Goal: Information Seeking & Learning: Learn about a topic

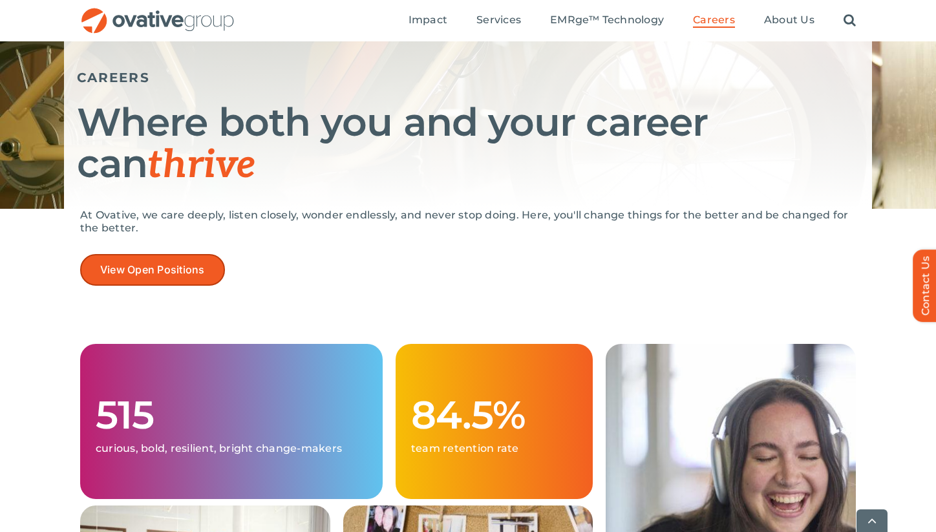
click at [173, 260] on link "View Open Positions" at bounding box center [152, 270] width 145 height 32
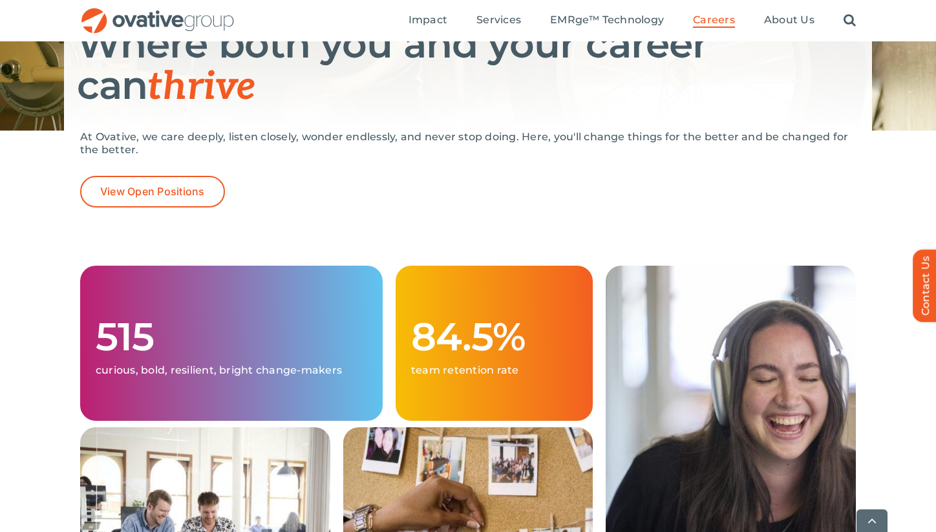
scroll to position [204, 0]
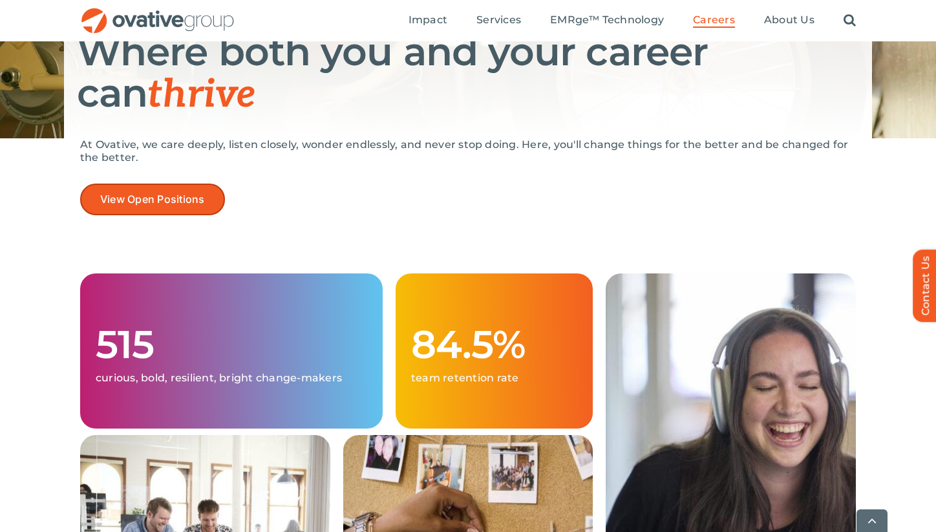
click at [144, 211] on link "View Open Positions" at bounding box center [152, 200] width 145 height 32
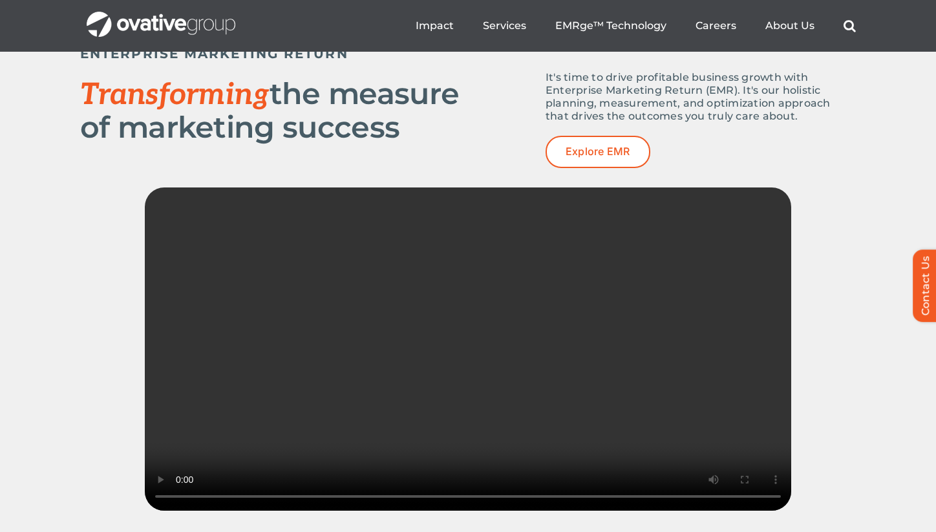
scroll to position [1747, 0]
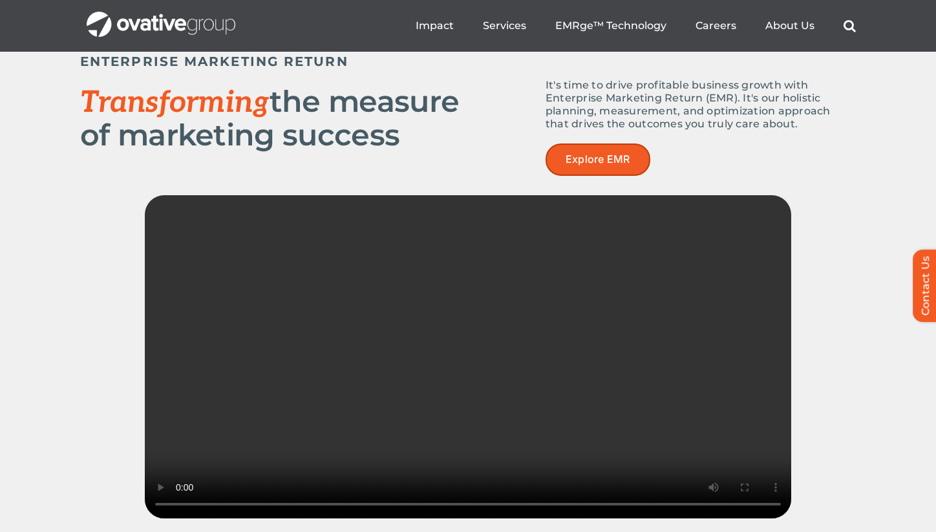
click at [613, 161] on span "Explore EMR" at bounding box center [598, 159] width 65 height 12
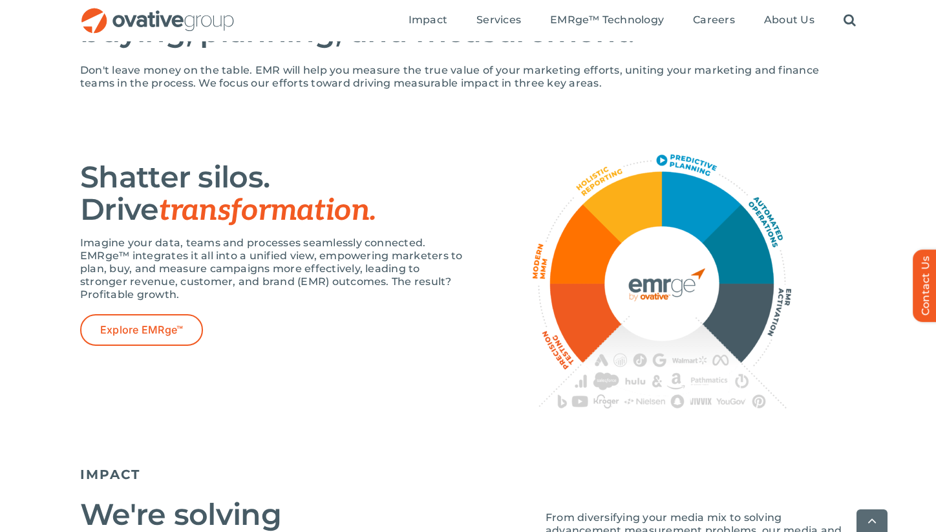
scroll to position [736, 0]
click at [853, 168] on div "Shatter silos. Drive transformation. Imagine your data, teams and processes sea…" at bounding box center [468, 287] width 936 height 345
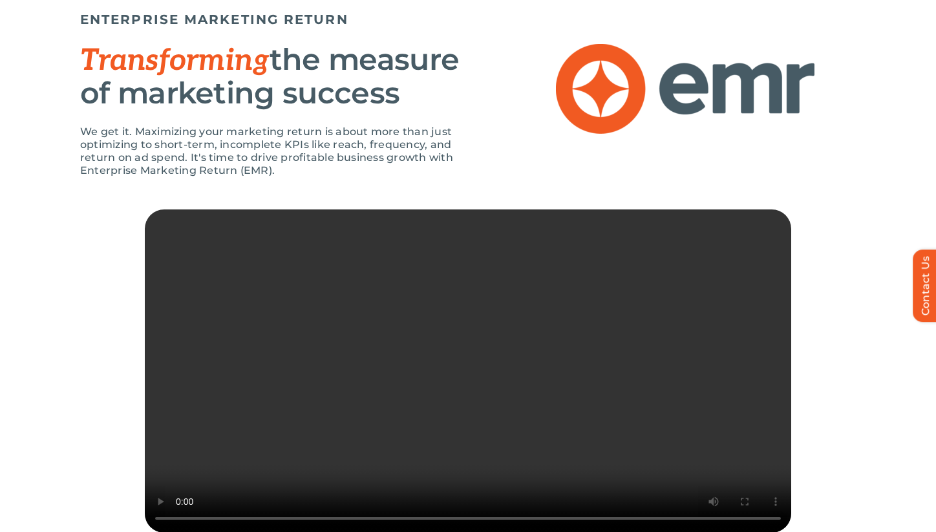
scroll to position [0, 0]
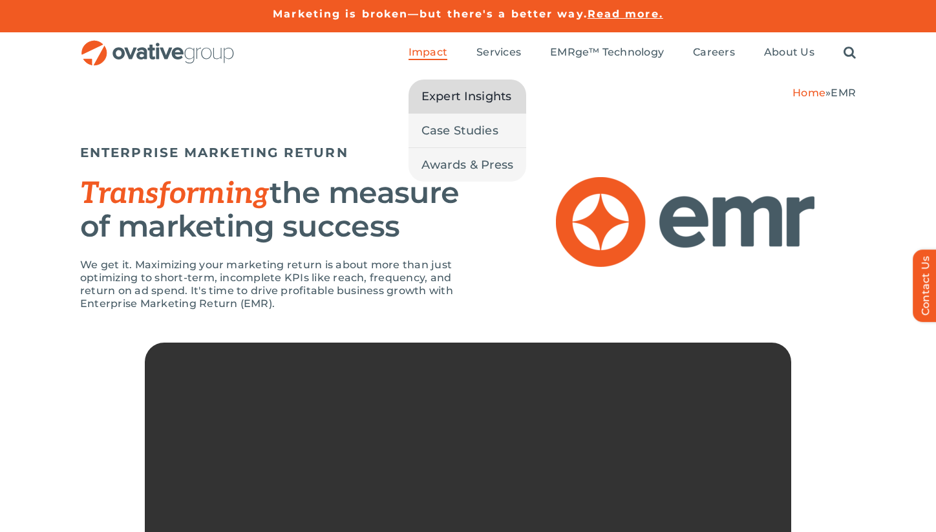
click at [455, 95] on span "Expert Insights" at bounding box center [466, 96] width 91 height 18
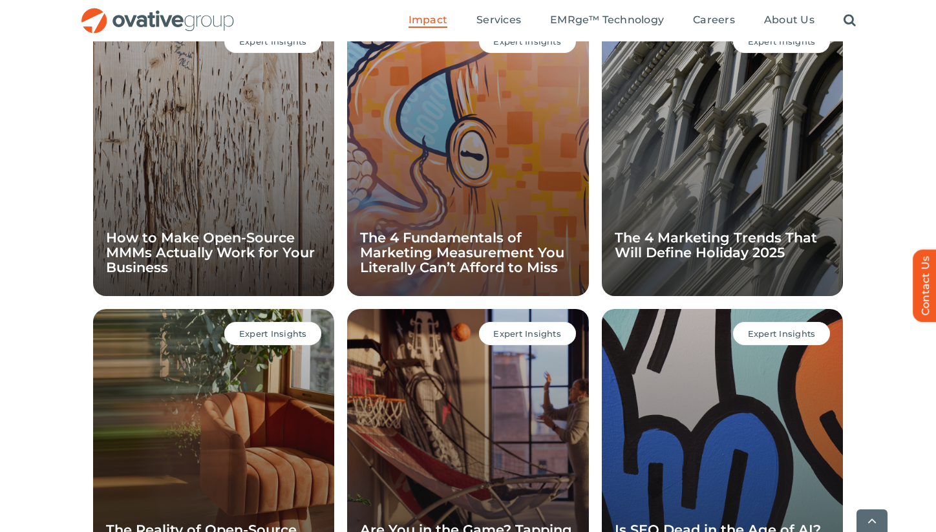
scroll to position [972, 0]
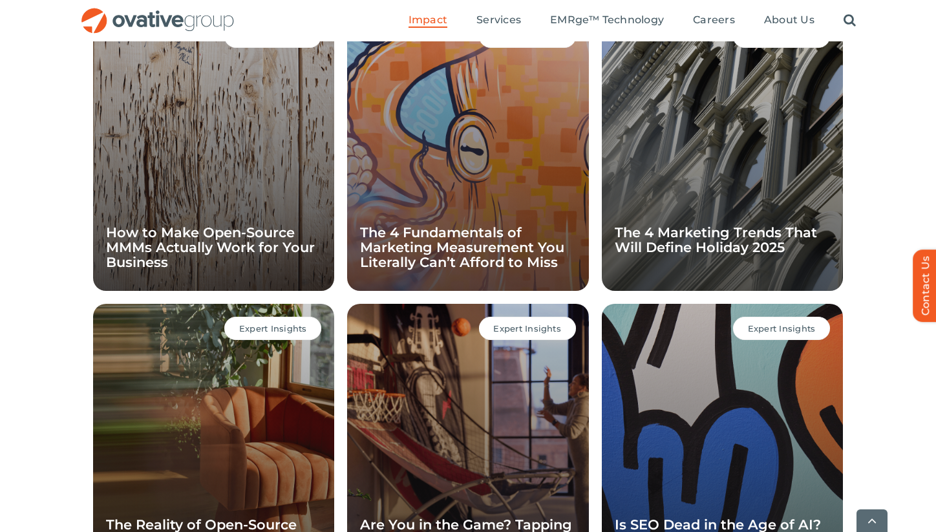
click at [426, 190] on div "Expert Insights The 4 Fundamentals of Marketing Measurement You Literally Can’t…" at bounding box center [467, 151] width 241 height 279
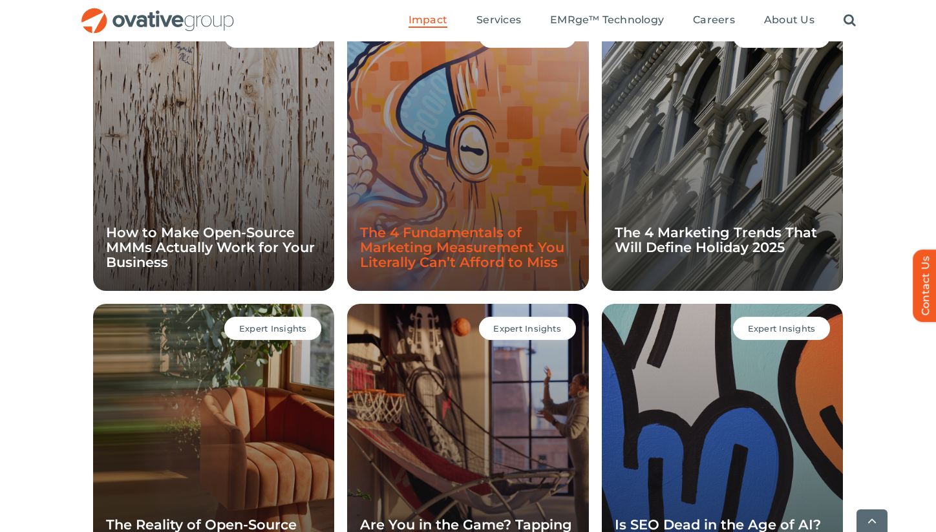
click at [427, 228] on link "The 4 Fundamentals of Marketing Measurement You Literally Can’t Afford to Miss" at bounding box center [462, 247] width 204 height 46
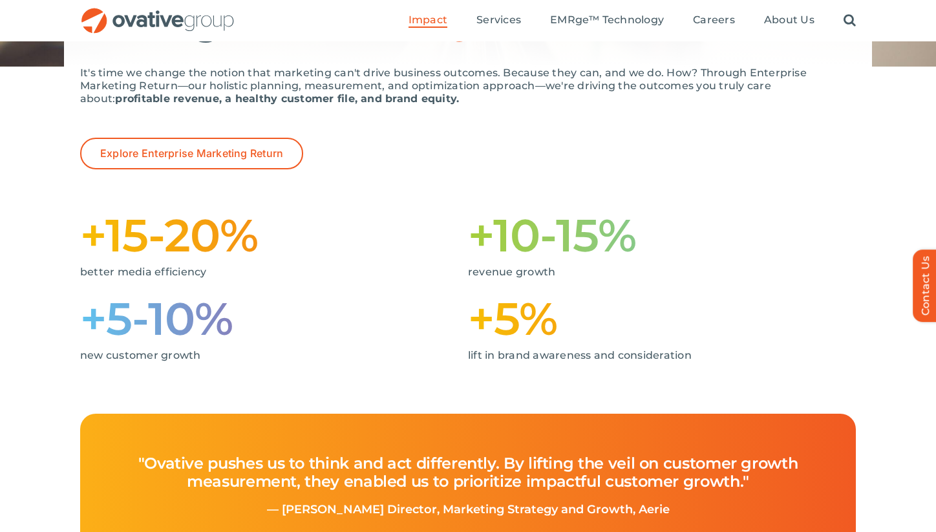
scroll to position [233, 0]
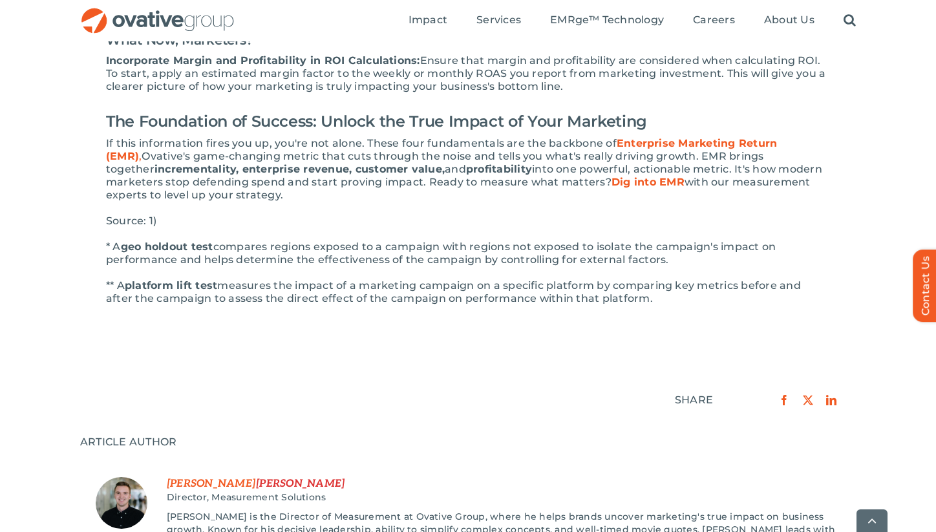
scroll to position [1078, 0]
